Goal: Information Seeking & Learning: Learn about a topic

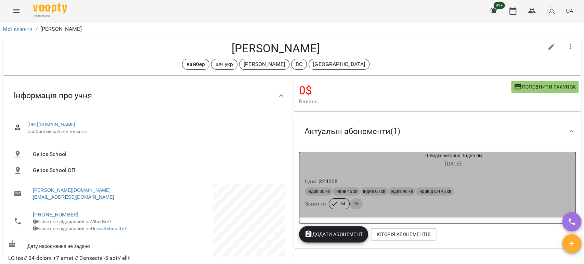
click at [490, 177] on div "Ціна 32400 $" at bounding box center [437, 181] width 268 height 12
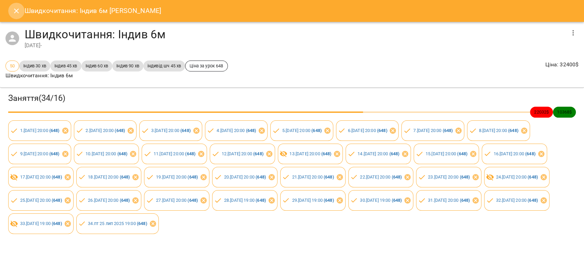
click at [17, 11] on icon "Close" at bounding box center [16, 11] width 8 height 8
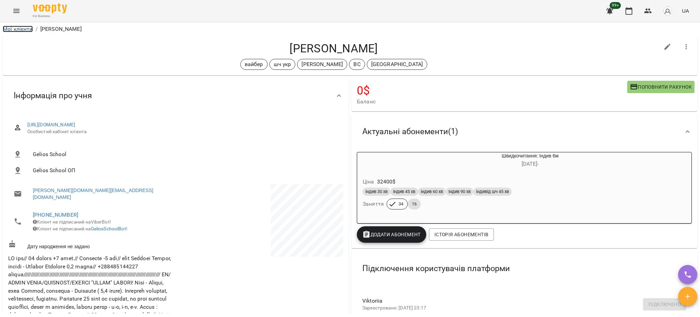
click at [29, 31] on link "Мої клієнти" at bounding box center [18, 29] width 30 height 6
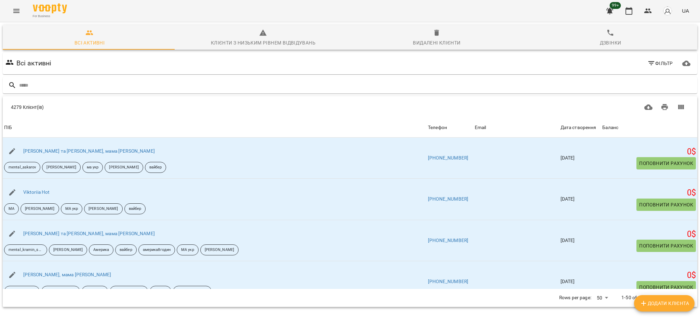
click at [16, 9] on icon "Menu" at bounding box center [16, 11] width 6 height 4
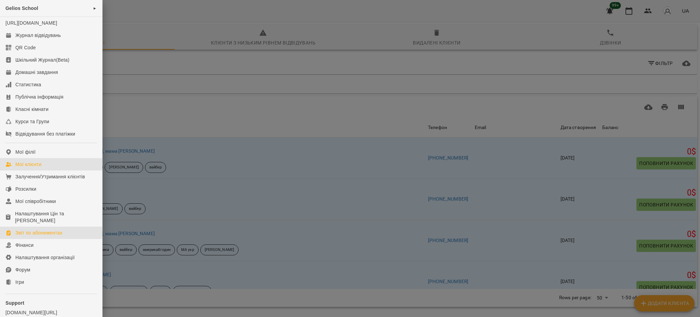
click at [36, 236] on div "Звіт по абонементах" at bounding box center [38, 232] width 47 height 7
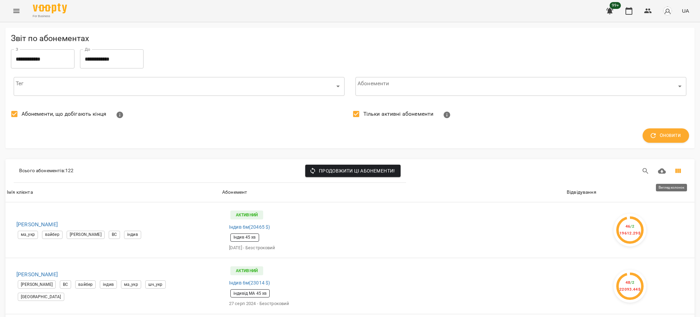
click at [583, 173] on icon "Вигляд колонок" at bounding box center [679, 171] width 6 height 4
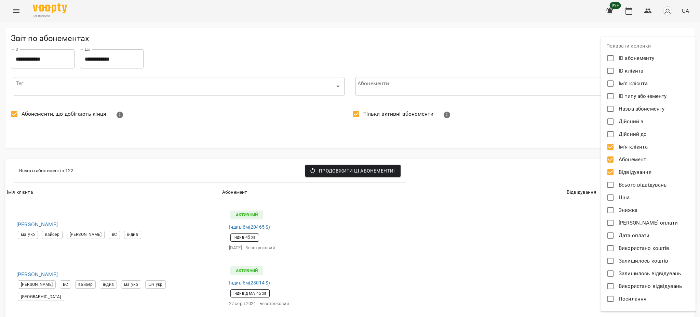
click at [494, 154] on div at bounding box center [350, 158] width 700 height 317
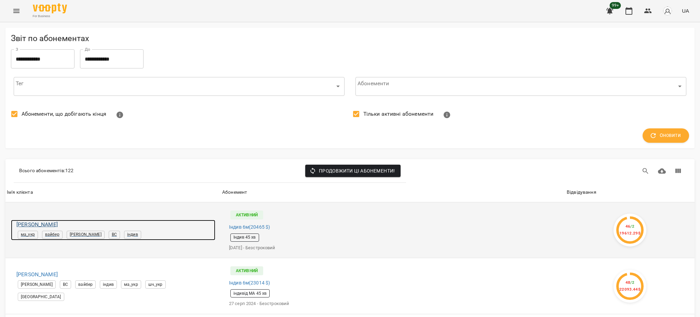
click at [40, 226] on h6 "[PERSON_NAME]" at bounding box center [115, 225] width 199 height 10
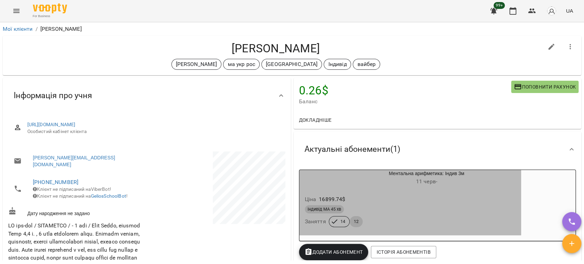
click at [348, 183] on h6 "[DATE] -" at bounding box center [426, 182] width 189 height 10
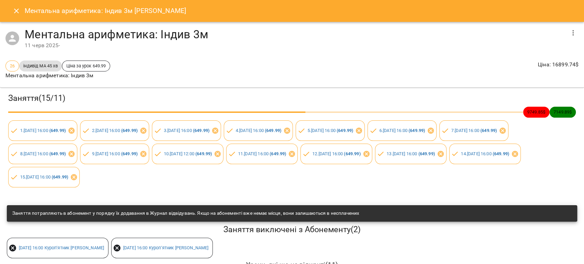
click at [569, 32] on icon "button" at bounding box center [573, 33] width 8 height 8
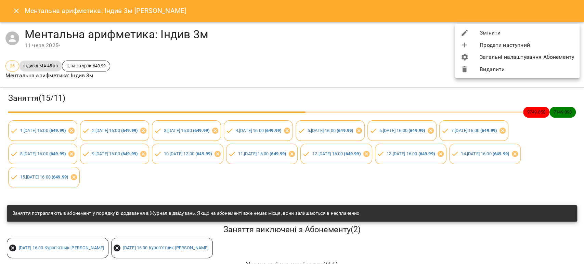
click at [363, 53] on div at bounding box center [292, 132] width 584 height 264
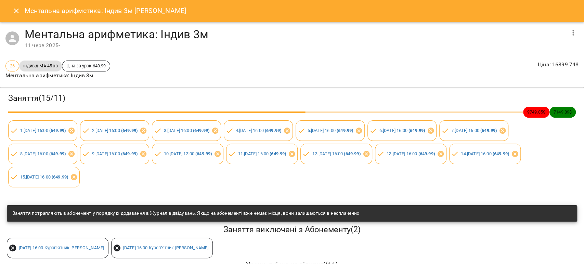
click at [14, 8] on icon "Close" at bounding box center [16, 11] width 8 height 8
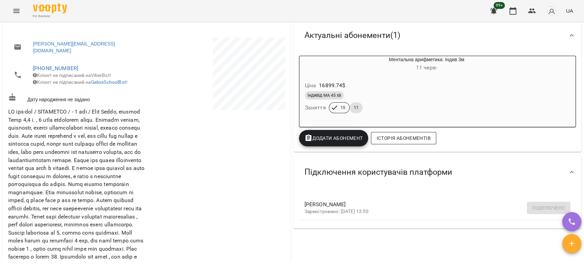
click at [393, 138] on span "Історія абонементів" at bounding box center [403, 138] width 54 height 8
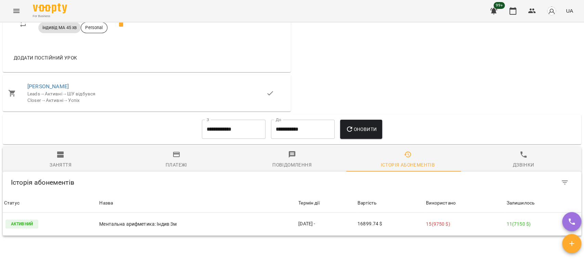
scroll to position [687, 0]
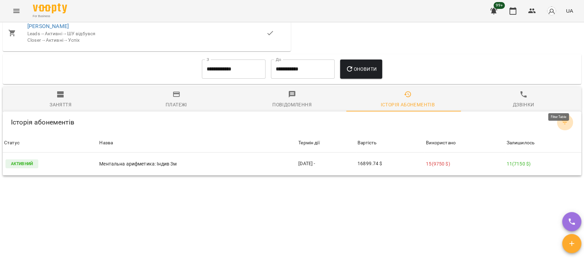
click at [559, 114] on button "Filter Table" at bounding box center [564, 122] width 16 height 16
click at [474, 196] on div at bounding box center [292, 132] width 584 height 264
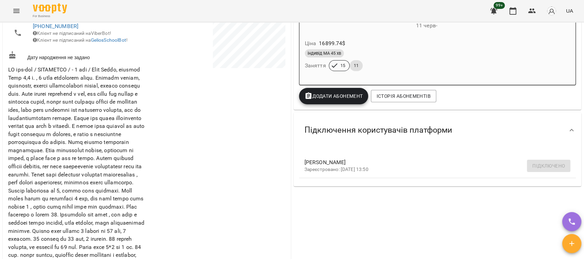
scroll to position [0, 0]
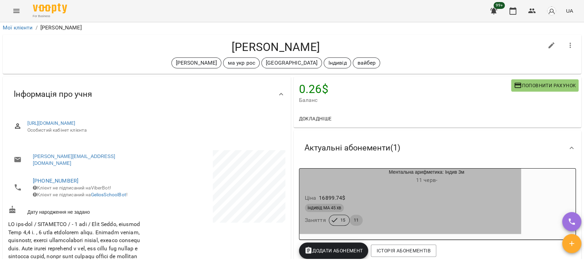
click at [424, 204] on div "індивід МА 45 хв" at bounding box center [410, 208] width 211 height 8
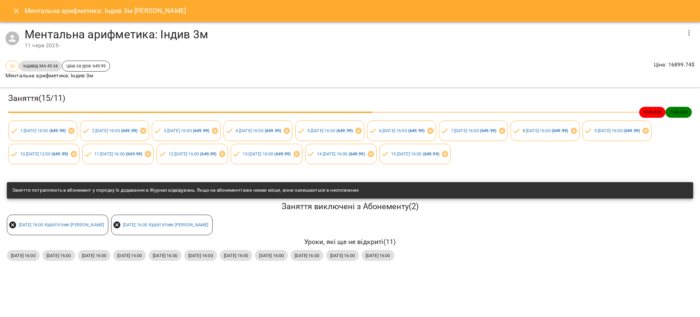
click at [14, 11] on icon "Close" at bounding box center [16, 11] width 8 height 8
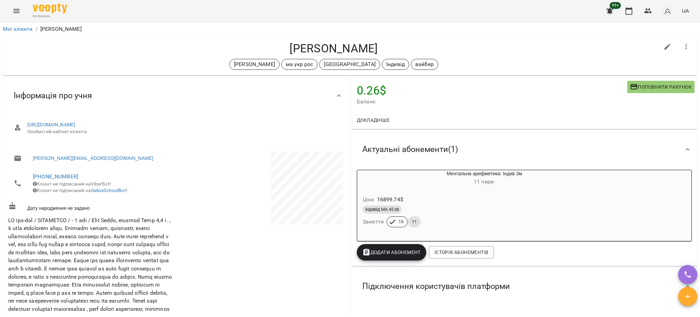
click at [18, 12] on icon "Menu" at bounding box center [16, 11] width 8 height 8
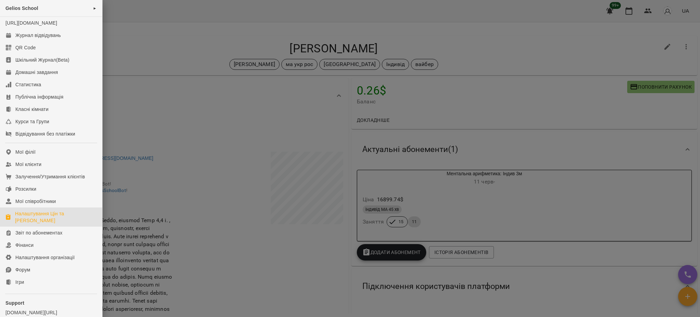
click at [26, 224] on div "Налаштування Цін та [PERSON_NAME]" at bounding box center [56, 217] width 82 height 14
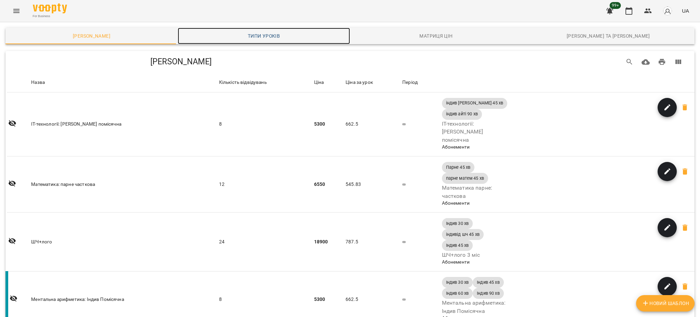
click at [263, 36] on span "Типи уроків" at bounding box center [264, 36] width 164 height 8
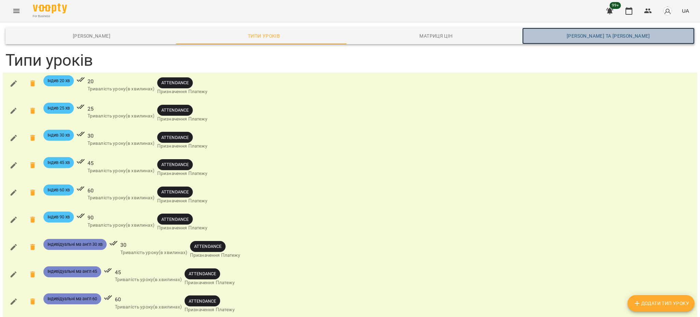
click at [583, 37] on span "[PERSON_NAME] та [PERSON_NAME]" at bounding box center [609, 36] width 164 height 8
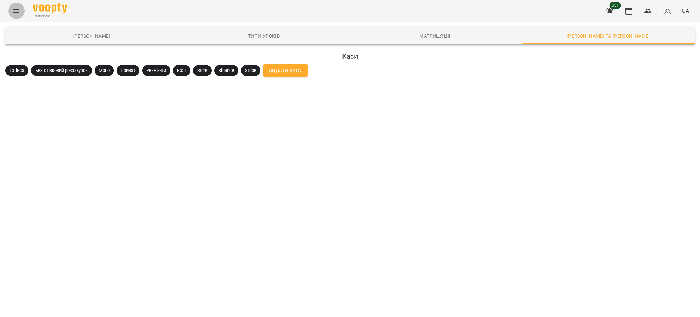
click at [16, 10] on icon "Menu" at bounding box center [16, 11] width 8 height 8
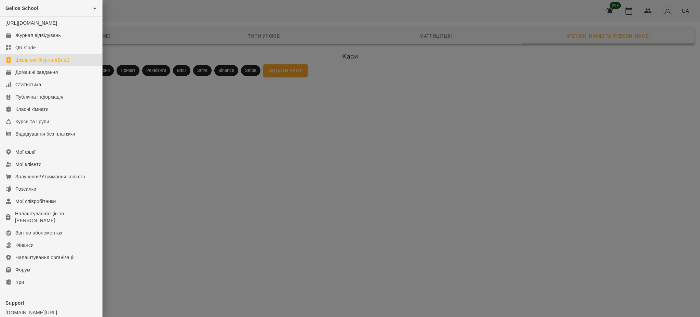
click at [44, 63] on div "Шкільний Журнал(Beta)" at bounding box center [42, 59] width 54 height 7
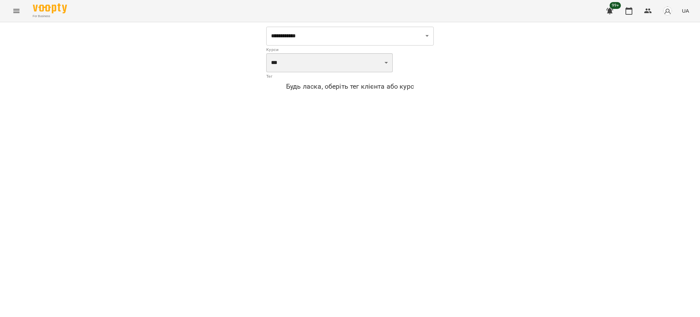
click at [271, 65] on select "**********" at bounding box center [329, 62] width 127 height 19
select select "***"
click at [266, 53] on select "**********" at bounding box center [329, 62] width 127 height 19
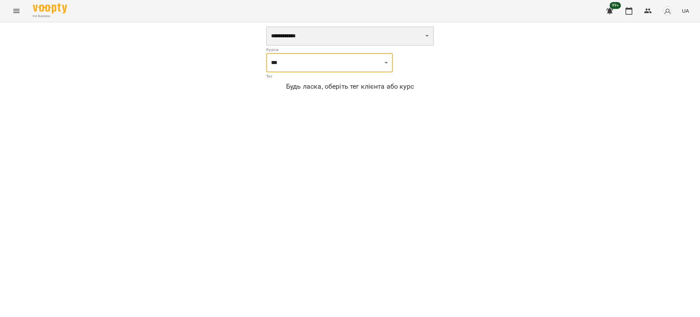
click at [330, 30] on select "**********" at bounding box center [350, 35] width 168 height 19
click at [330, 39] on select "**********" at bounding box center [350, 35] width 168 height 19
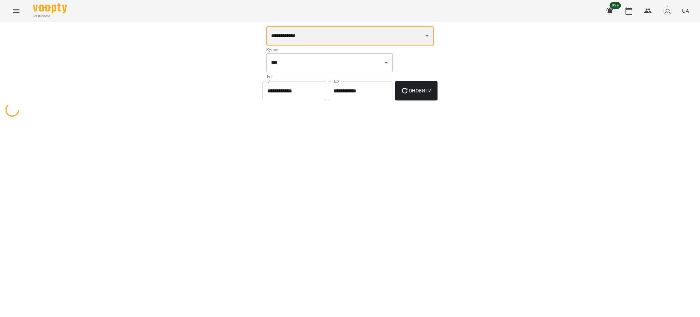
click at [270, 37] on select "**********" at bounding box center [350, 35] width 168 height 19
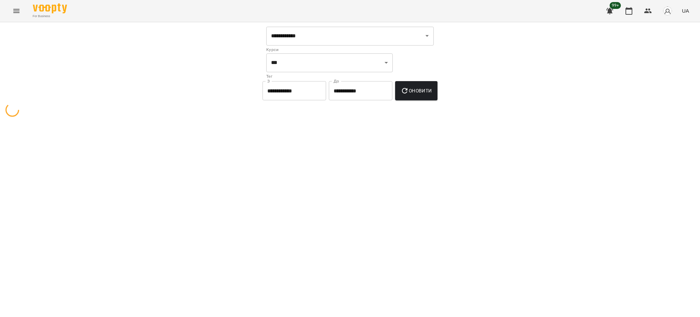
drag, startPoint x: 471, startPoint y: 135, endPoint x: 467, endPoint y: 81, distance: 54.2
click at [467, 87] on div "**********" at bounding box center [350, 163] width 700 height 282
click at [303, 92] on input "**********" at bounding box center [295, 90] width 64 height 19
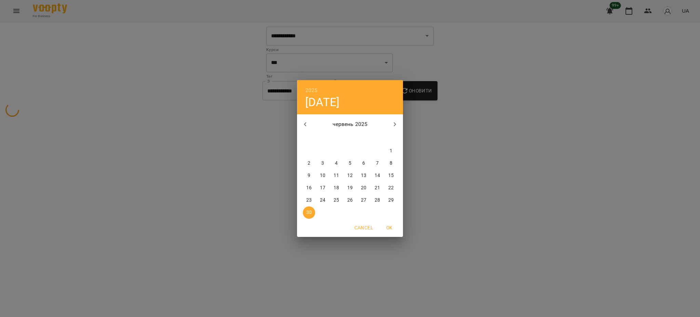
click at [395, 128] on icon "button" at bounding box center [395, 124] width 8 height 8
click at [324, 148] on span "1" at bounding box center [323, 150] width 12 height 7
type input "**********"
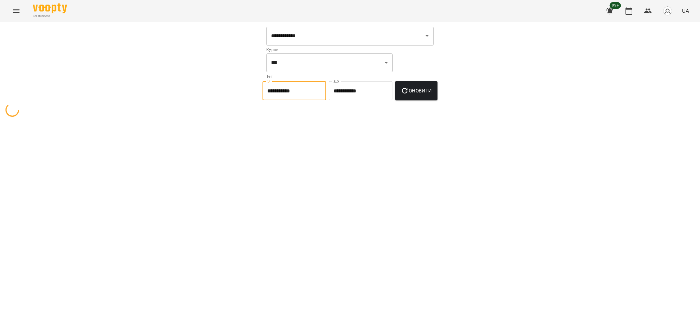
click at [376, 91] on input "**********" at bounding box center [361, 90] width 64 height 19
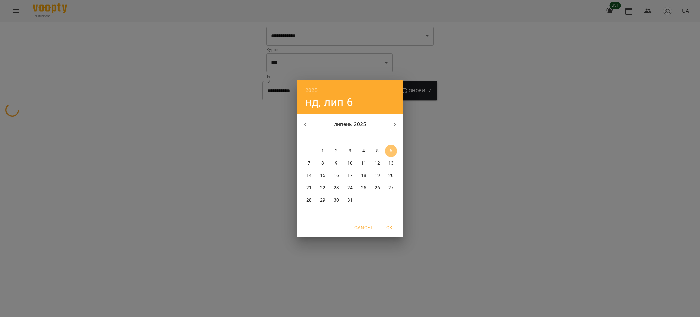
click at [393, 150] on span "6" at bounding box center [391, 150] width 12 height 7
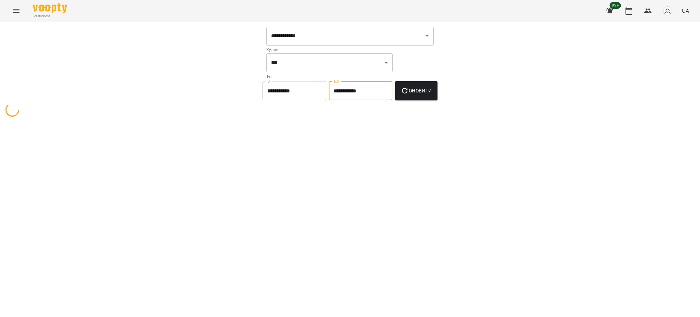
click at [420, 93] on span "Оновити" at bounding box center [416, 91] width 31 height 8
click at [17, 9] on icon "Menu" at bounding box center [16, 11] width 6 height 4
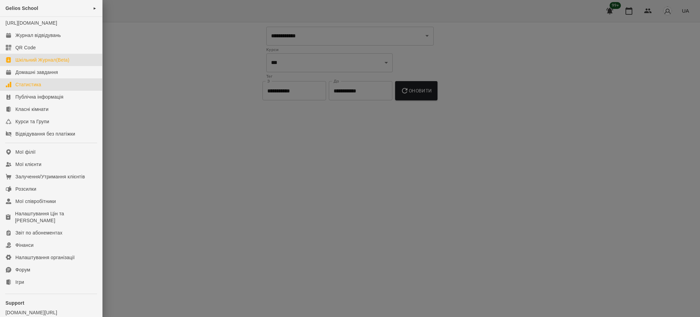
click at [31, 88] on div "Статистика" at bounding box center [28, 84] width 26 height 7
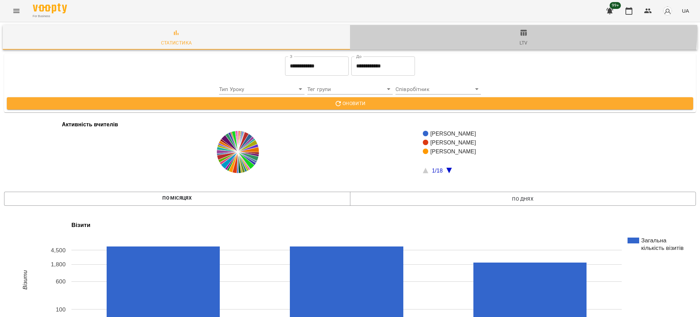
click at [520, 31] on icon "button" at bounding box center [524, 33] width 8 height 8
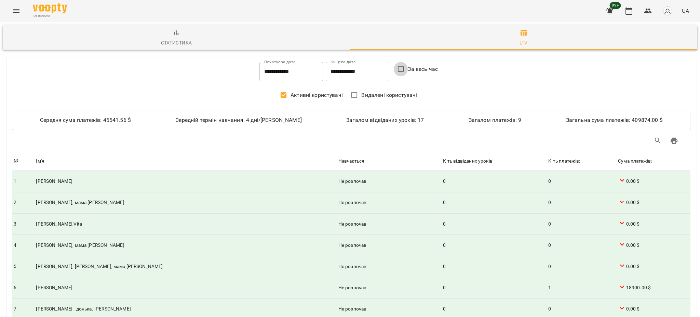
type input "**********"
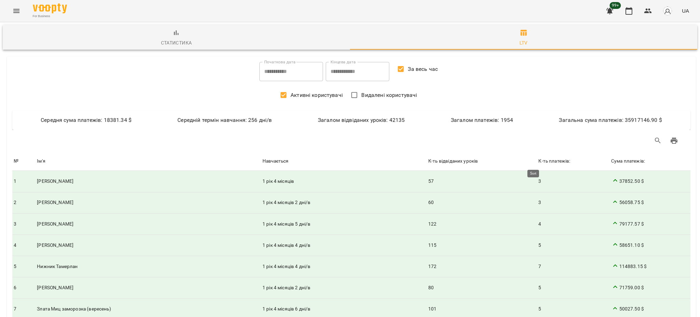
click at [538, 160] on div "К-ть платежів:" at bounding box center [554, 161] width 32 height 8
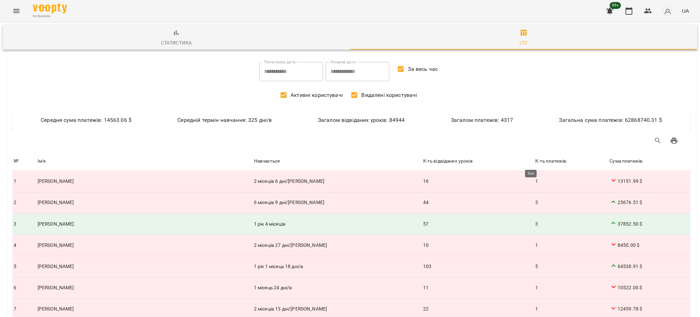
click at [547, 161] on div "К-ть платежів:" at bounding box center [551, 161] width 32 height 8
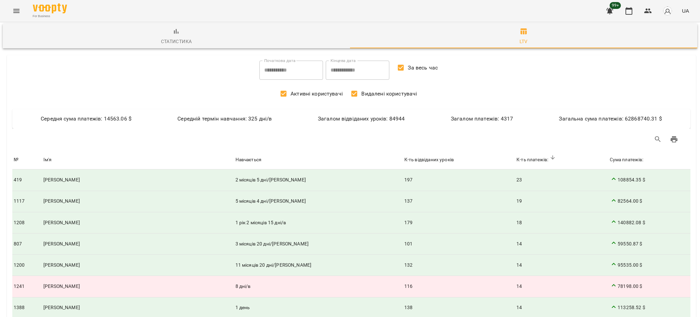
scroll to position [91, 0]
click at [583, 175] on icon at bounding box center [614, 179] width 8 height 8
click at [583, 175] on span "108854.35 $" at bounding box center [649, 180] width 79 height 10
click at [177, 32] on icon "button" at bounding box center [176, 33] width 8 height 8
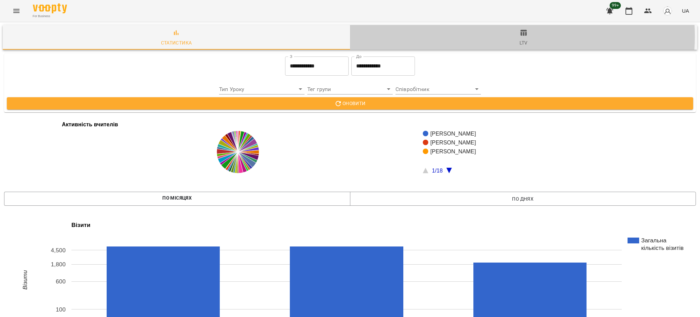
click at [520, 36] on icon "button" at bounding box center [524, 33] width 8 height 8
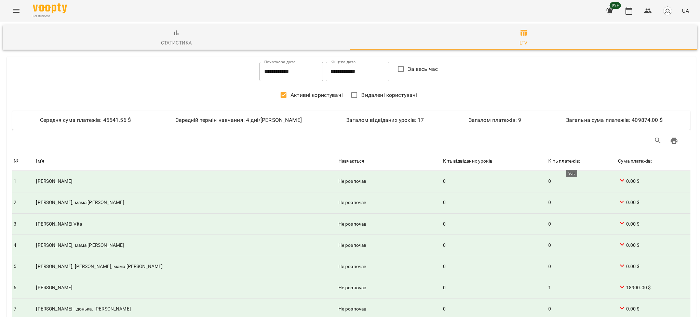
click at [579, 159] on div "К-ть платежів:" at bounding box center [564, 161] width 32 height 8
click at [580, 162] on div "К-ть платежів:" at bounding box center [564, 161] width 32 height 8
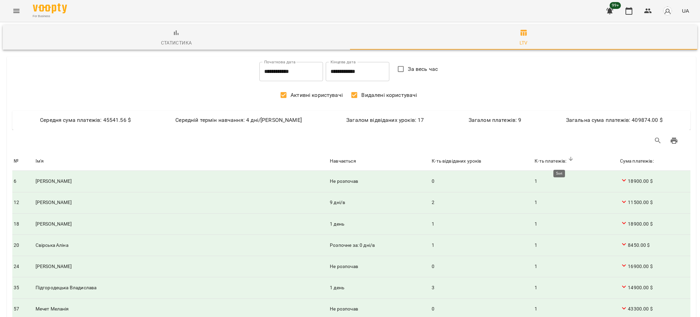
click at [567, 160] on div "К-ть платежів:" at bounding box center [551, 161] width 32 height 8
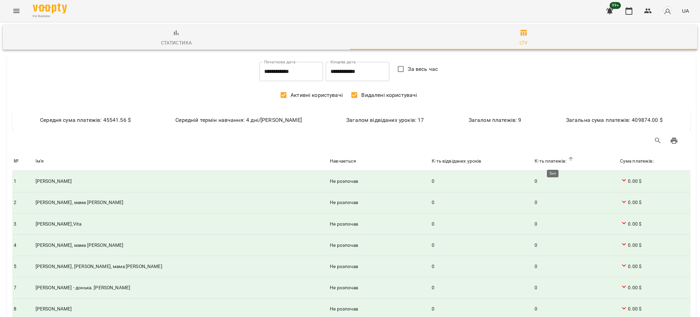
click at [567, 160] on div "К-ть платежів:" at bounding box center [551, 161] width 32 height 8
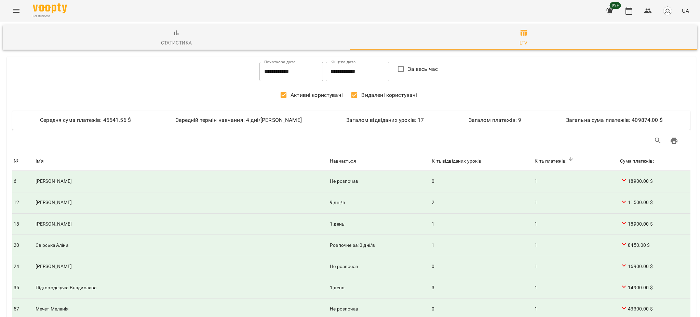
click at [308, 70] on input "**********" at bounding box center [292, 71] width 64 height 19
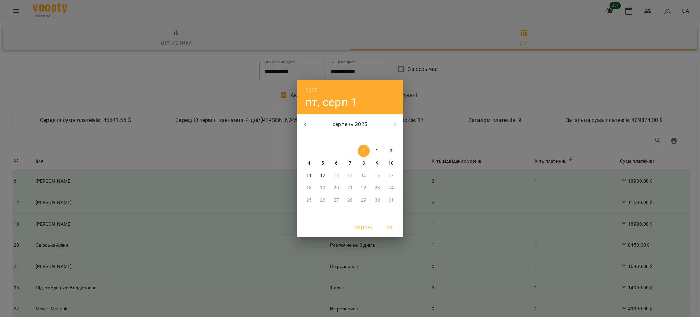
click at [431, 81] on div "2025 пт, серп [DATE] вт ср чт пт сб нд 28 29 30 31 1 2 3 4 5 6 7 8 9 10 11 12 1…" at bounding box center [350, 158] width 700 height 317
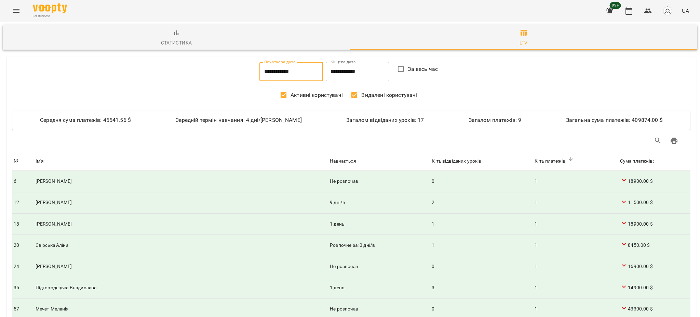
type input "**********"
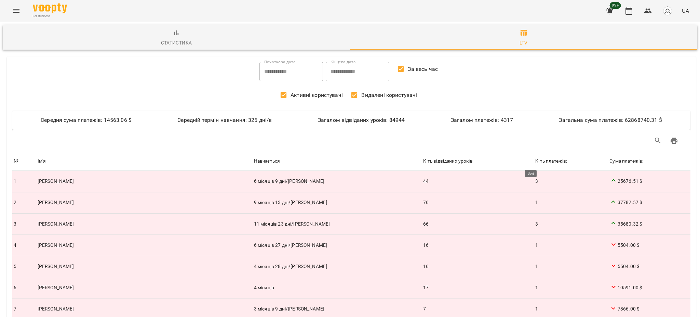
click at [535, 160] on div "К-ть платежів:" at bounding box center [551, 161] width 32 height 8
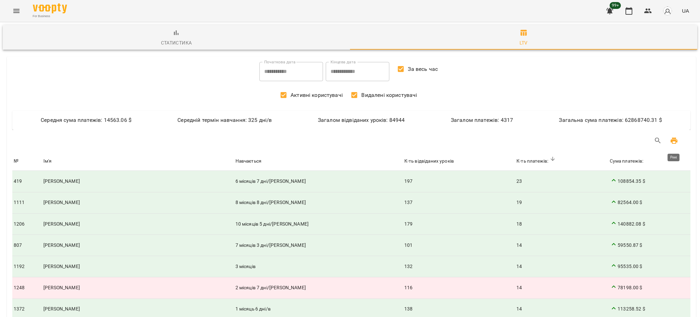
click at [583, 141] on icon "Print" at bounding box center [674, 140] width 7 height 6
click at [583, 264] on li "500" at bounding box center [593, 286] width 20 height 12
type input "***"
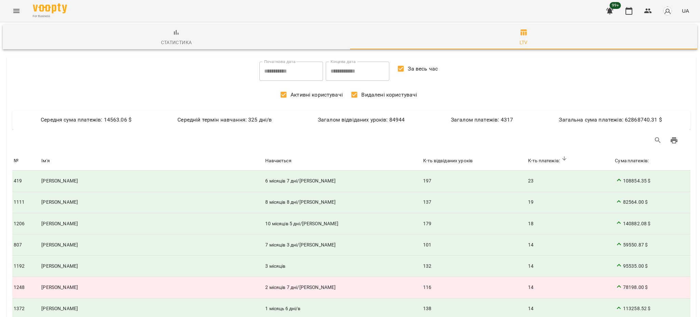
scroll to position [0, 0]
click at [529, 160] on div "К-ть платежів:" at bounding box center [544, 161] width 32 height 8
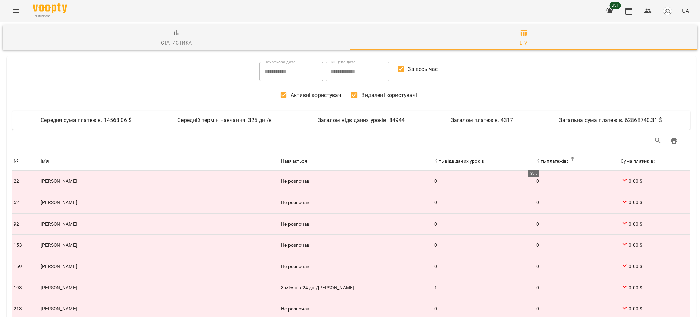
click at [542, 161] on div "К-ть платежів:" at bounding box center [552, 161] width 32 height 8
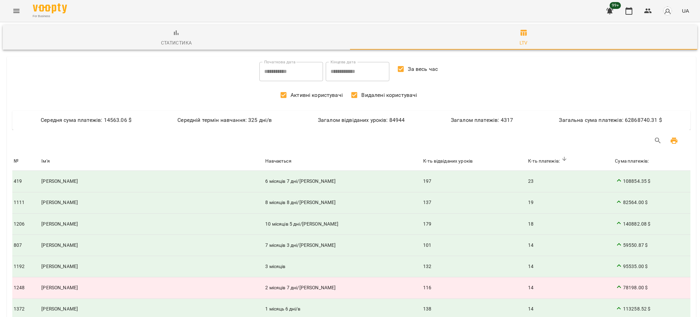
click at [583, 139] on icon "Print" at bounding box center [674, 140] width 7 height 6
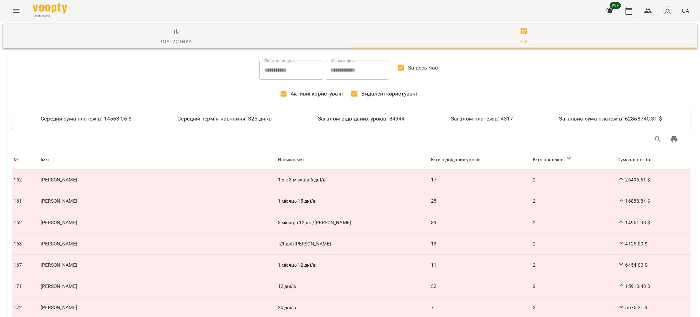
scroll to position [0, 0]
click at [583, 139] on icon "Print" at bounding box center [674, 140] width 7 height 6
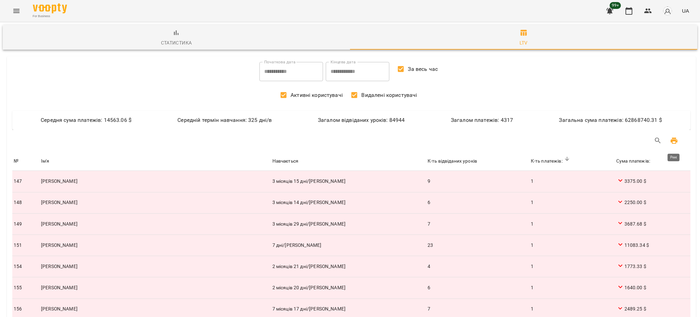
click at [583, 141] on icon "Print" at bounding box center [674, 140] width 7 height 6
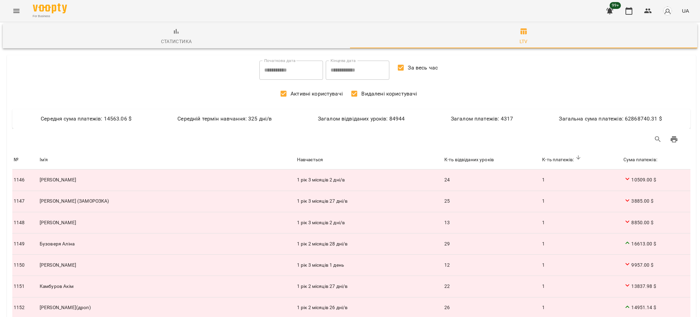
scroll to position [0, 0]
click at [583, 141] on icon "Print" at bounding box center [674, 140] width 7 height 6
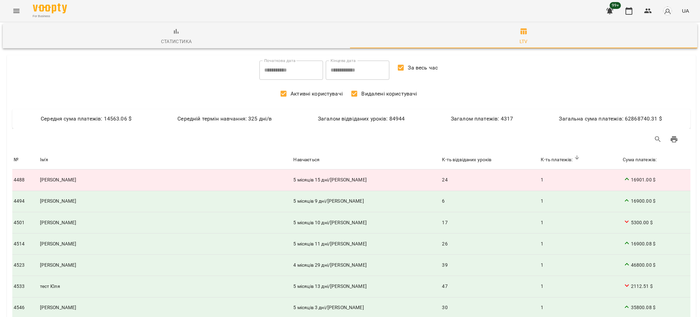
scroll to position [0, 0]
click at [583, 144] on button "Print" at bounding box center [674, 140] width 16 height 16
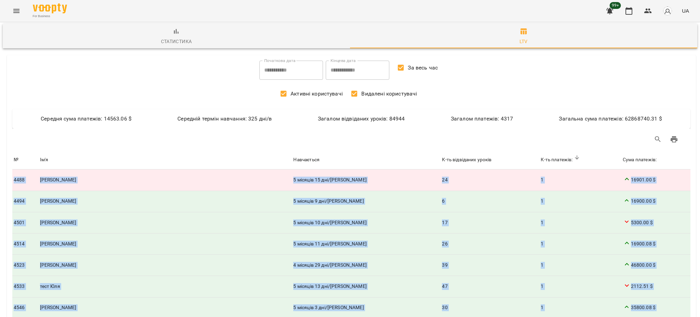
drag, startPoint x: 15, startPoint y: 175, endPoint x: 540, endPoint y: 335, distance: 549.4
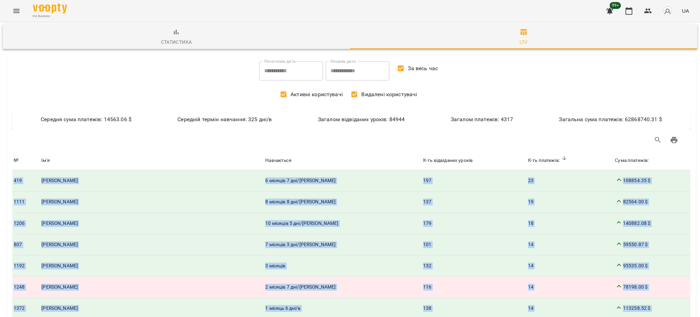
scroll to position [0, 0]
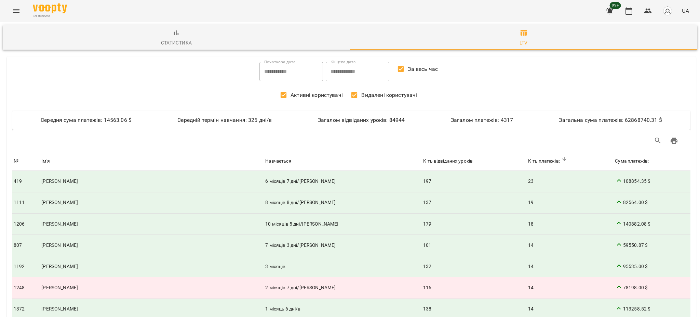
click at [514, 133] on div "Table Toolbar" at bounding box center [508, 140] width 347 height 16
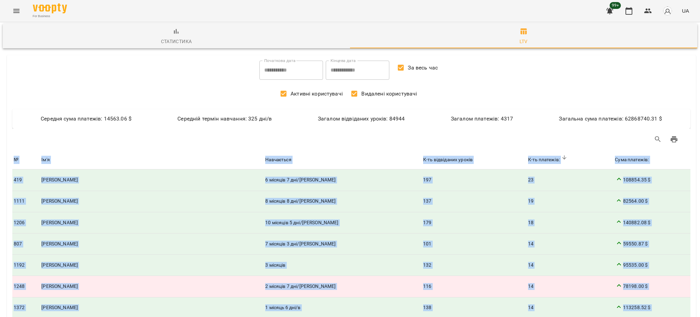
scroll to position [10587, 0]
drag, startPoint x: 12, startPoint y: 158, endPoint x: 647, endPoint y: 250, distance: 641.0
copy table "№ Lo'i Dolorsitam C-ad elitseddoe tempor I-ut laboreet: Dolo magnaali: № 341 En…"
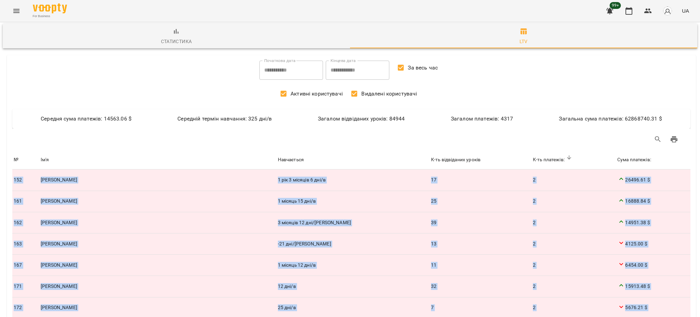
scroll to position [10587, 8]
drag, startPoint x: 14, startPoint y: 179, endPoint x: 634, endPoint y: 242, distance: 622.8
copy tbody "292 Lo'i Dolors Ametcon Adipiscing 9 eli 3 seddoei 2 tem/i U-la etdolorema aliq…"
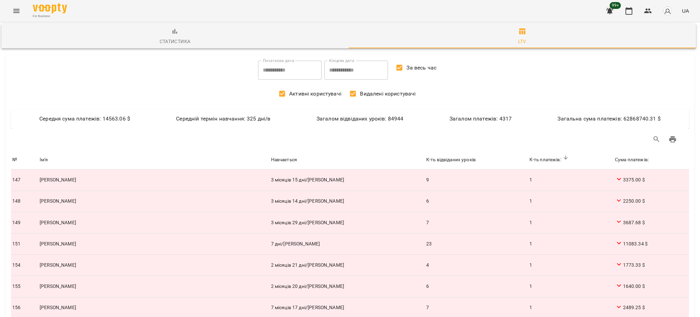
drag, startPoint x: 638, startPoint y: 244, endPoint x: 167, endPoint y: 28, distance: 518.8
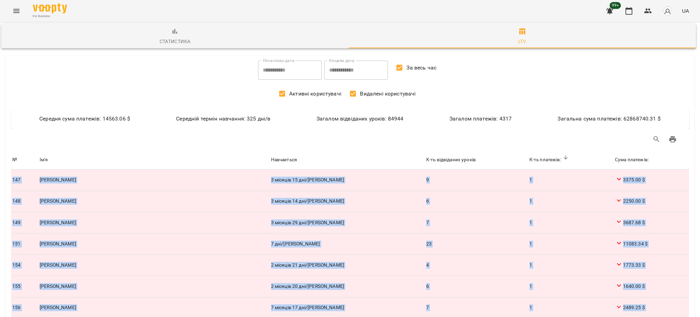
drag, startPoint x: 6, startPoint y: 180, endPoint x: 635, endPoint y: 243, distance: 631.9
copy tbody "572 Lo'i Dolorsita Conse Adipiscing 7 elitsed 13 doe/t I-ut laboreetdo magnaa 8…"
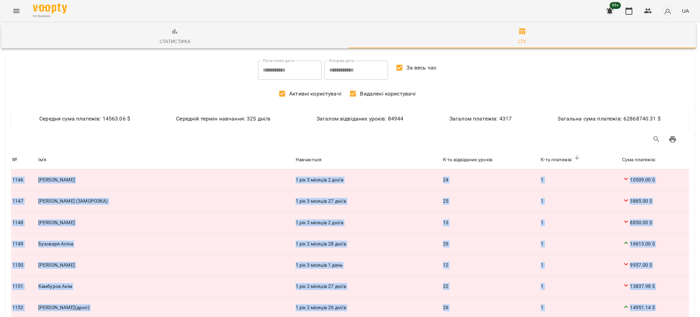
drag, startPoint x: 6, startPoint y: 179, endPoint x: 641, endPoint y: 242, distance: 638.4
copy tbody "8437 Lo'i Dolorsita Cons Adipiscing 9 eli 0 seddoei 7 tem/i U-la etdolorema ali…"
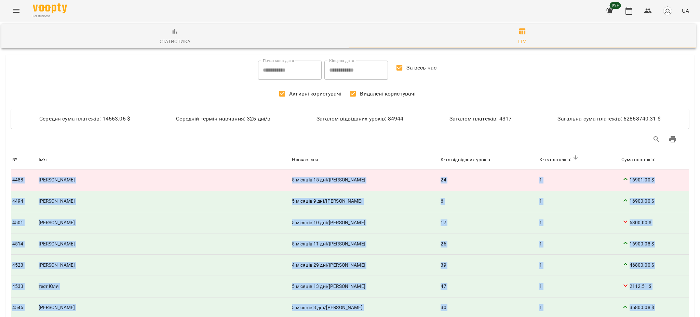
scroll to position [0, 8]
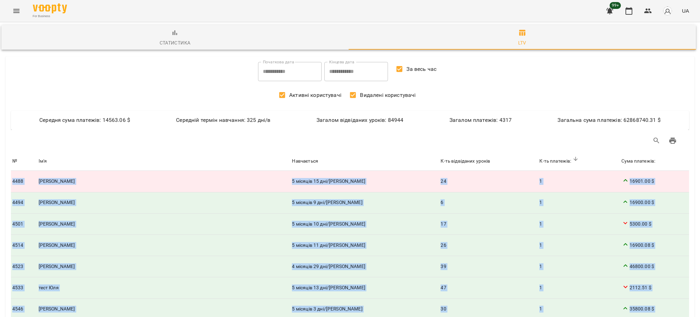
click at [147, 207] on td "[PERSON_NAME]" at bounding box center [164, 202] width 254 height 21
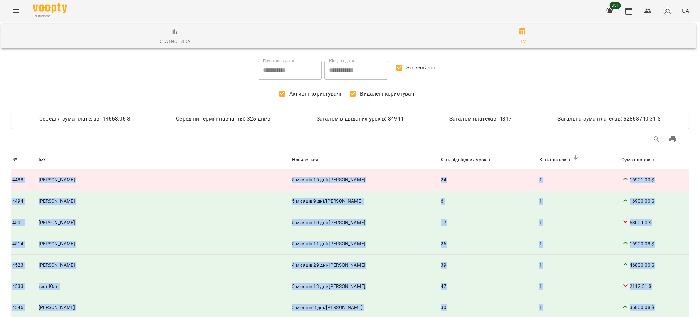
scroll to position [10587, 8]
drag, startPoint x: 5, startPoint y: 179, endPoint x: 629, endPoint y: 244, distance: 627.0
copy tbody "0817 Lo'i Dolorsi Ametco Adipiscing 3 elitsed 66 doe/t I-ut laboreetdo magnaa 9…"
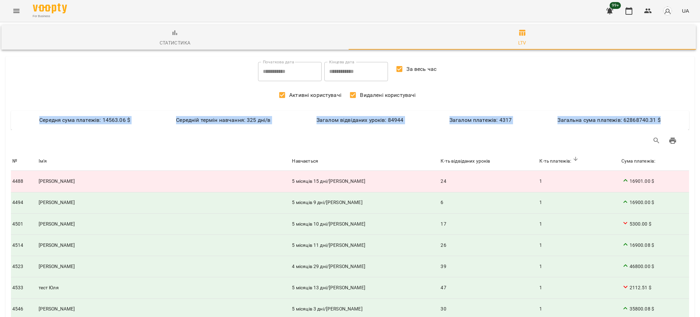
drag, startPoint x: 22, startPoint y: 122, endPoint x: 663, endPoint y: 124, distance: 640.7
click at [583, 124] on div "Ceредня сума платежів: 14563.06 $ Середній термін навчання: 325 дні/в Загалом в…" at bounding box center [350, 119] width 678 height 19
copy div "Ceредня сума платежів: 14563.06 $ Середній термін навчання: 325 дні/в Загалом в…"
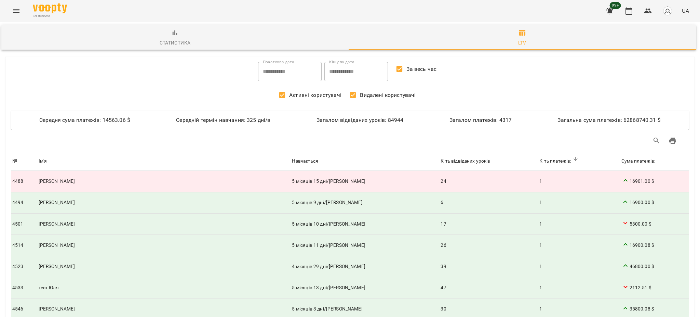
click at [478, 142] on div "Table Toolbar" at bounding box center [507, 140] width 347 height 16
click at [175, 35] on span "Статистика" at bounding box center [174, 38] width 339 height 18
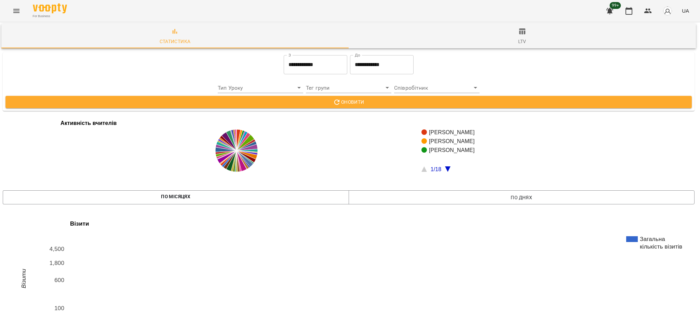
scroll to position [0, 1]
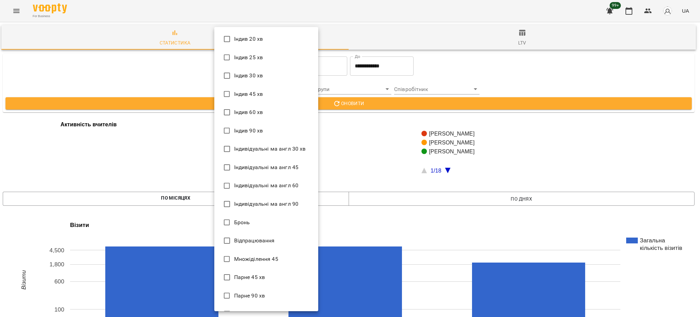
click at [340, 90] on div at bounding box center [350, 158] width 700 height 317
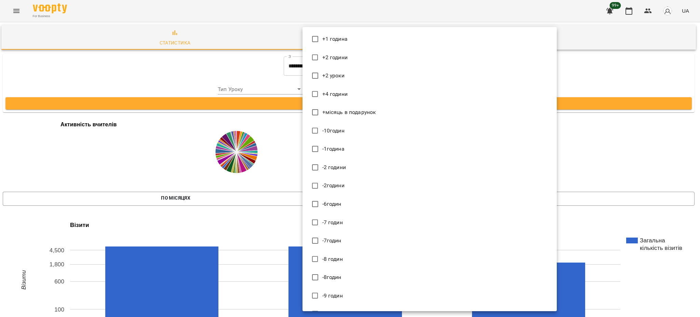
click at [163, 74] on div at bounding box center [350, 158] width 700 height 317
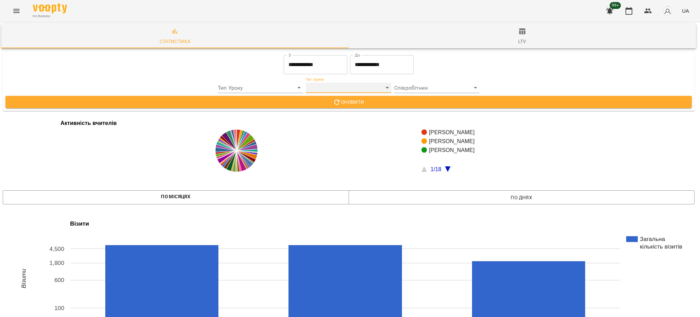
scroll to position [229, 1]
click at [18, 13] on icon "Menu" at bounding box center [16, 11] width 6 height 4
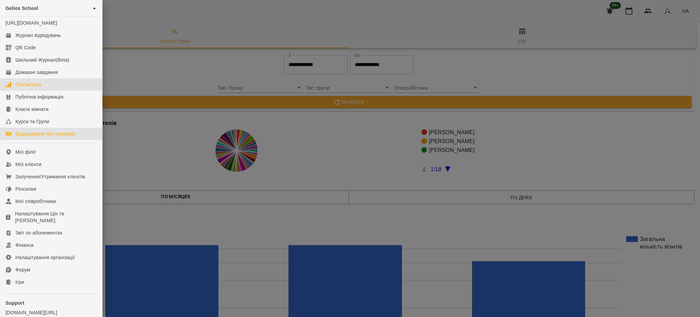
click at [34, 137] on div "Відвідування без платіжки" at bounding box center [45, 133] width 60 height 7
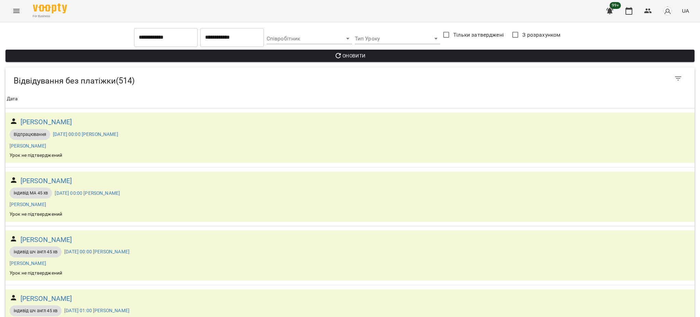
click at [14, 8] on icon "Menu" at bounding box center [16, 11] width 8 height 8
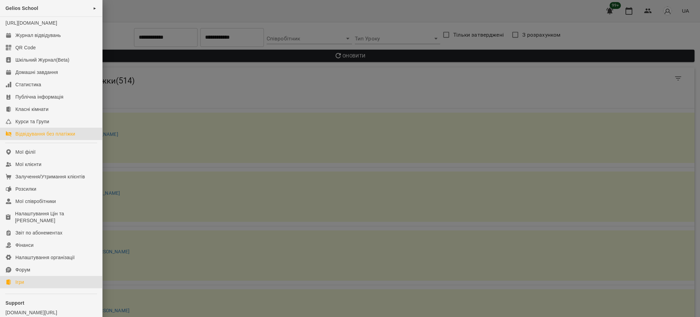
click at [14, 264] on link "Ігри" at bounding box center [51, 282] width 102 height 12
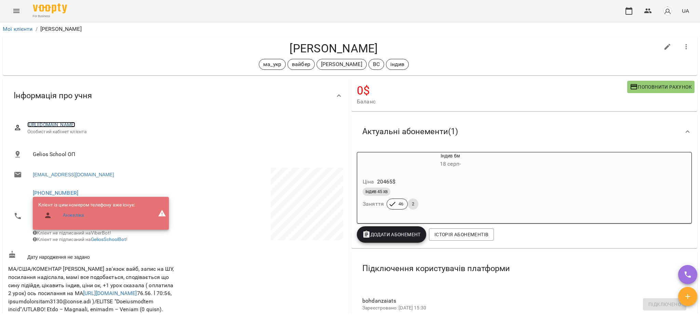
click at [76, 123] on link "https://platform.gelios-school.com/client/65d0c78f332c5598ddc2bd28/66bf62ea96e3…" at bounding box center [51, 124] width 48 height 5
